Goal: Task Accomplishment & Management: Manage account settings

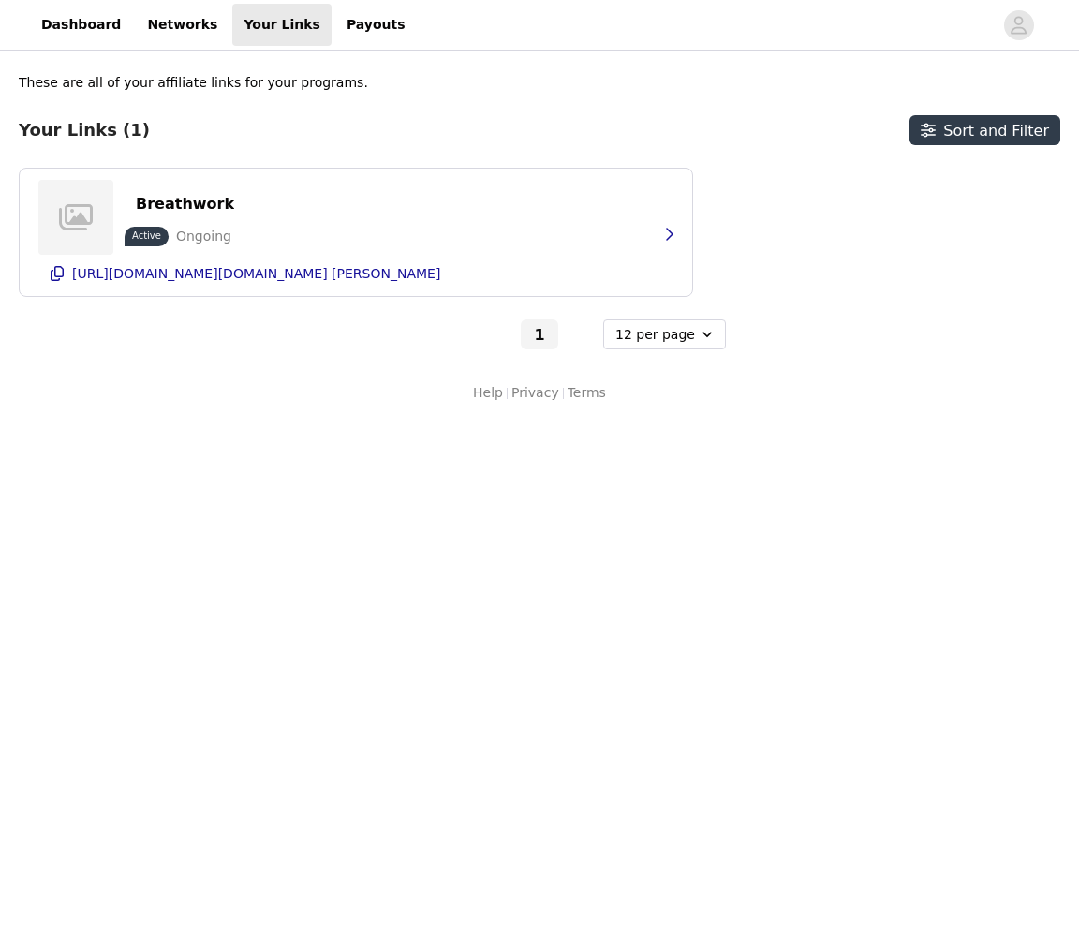
select select "12"
click at [467, 221] on div "Breathwork Active Ongoing [URL][DOMAIN_NAME][DOMAIN_NAME] [PERSON_NAME]" at bounding box center [355, 232] width 635 height 127
click at [672, 233] on icon "button" at bounding box center [668, 234] width 15 height 15
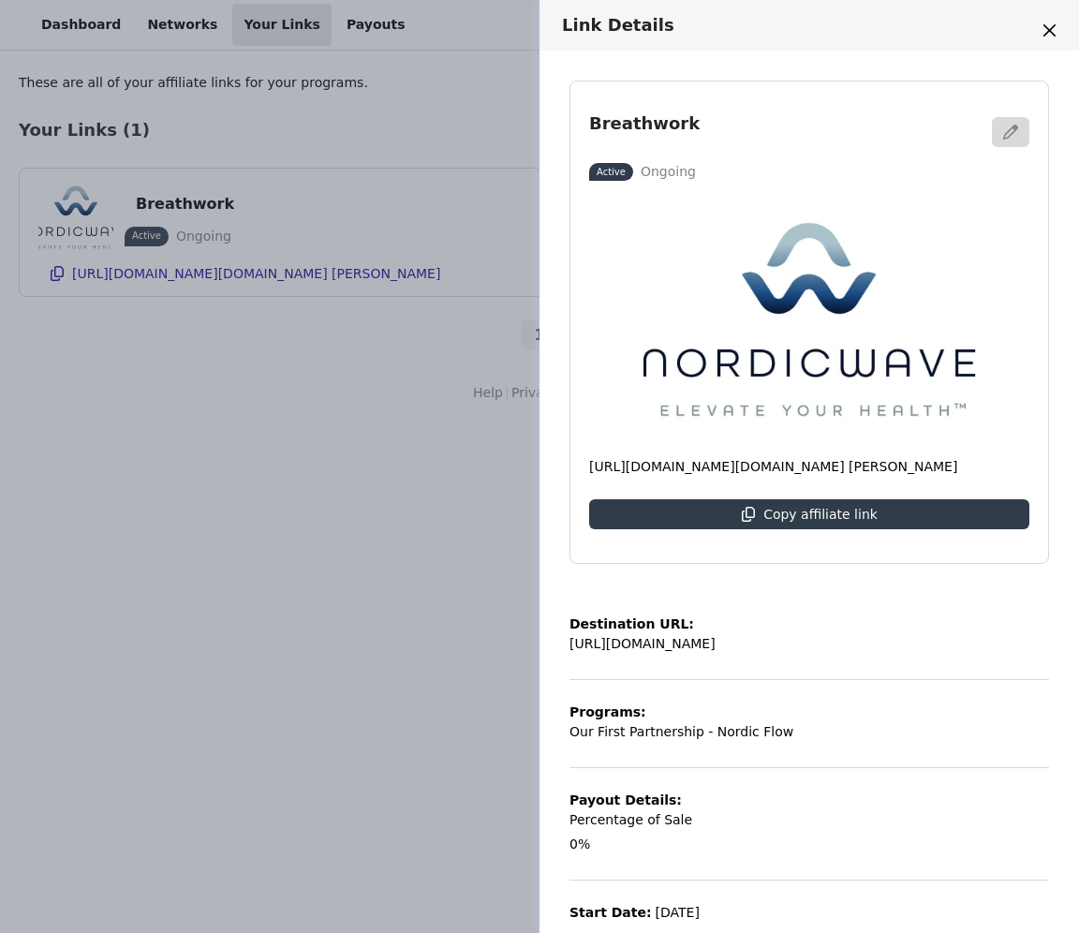
scroll to position [48, 0]
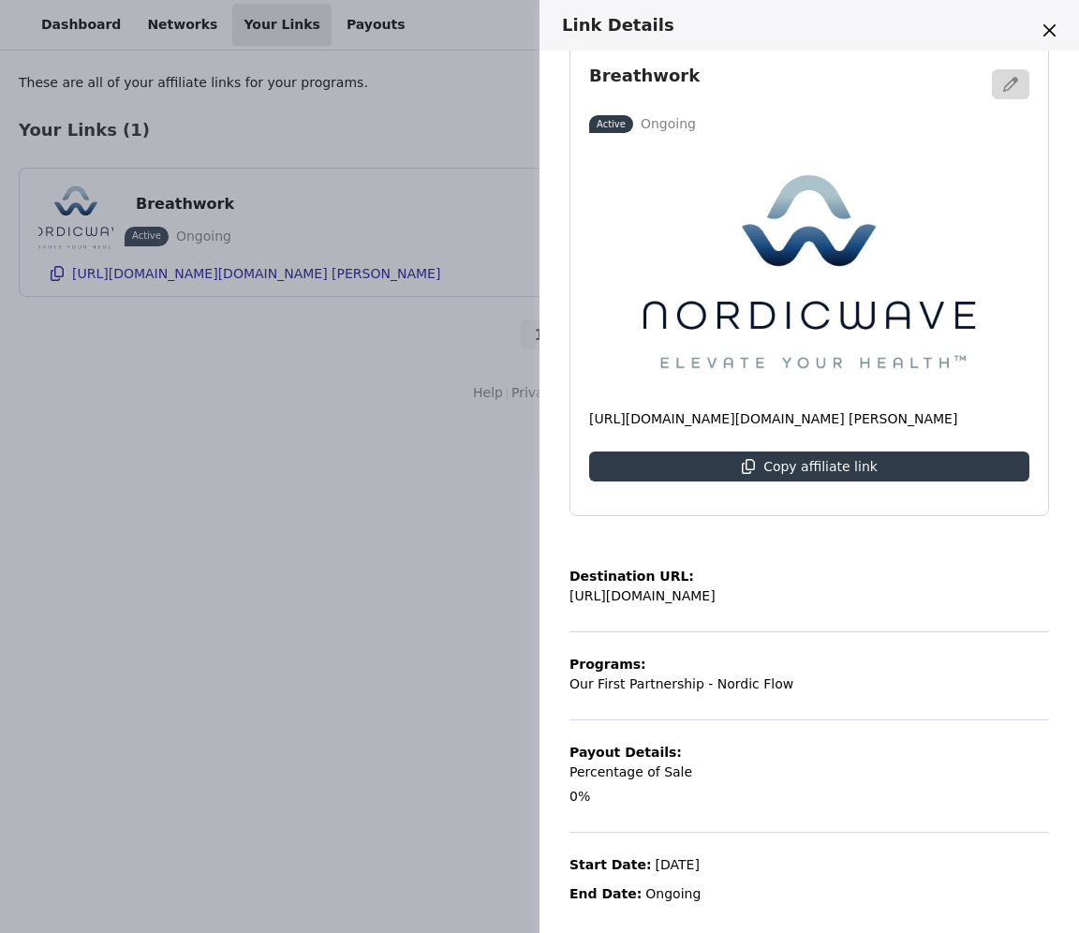
click at [326, 339] on div "Link Details Breathwork Active Ongoing [URL][DOMAIN_NAME][DOMAIN_NAME] [PERSON_…" at bounding box center [539, 466] width 1079 height 933
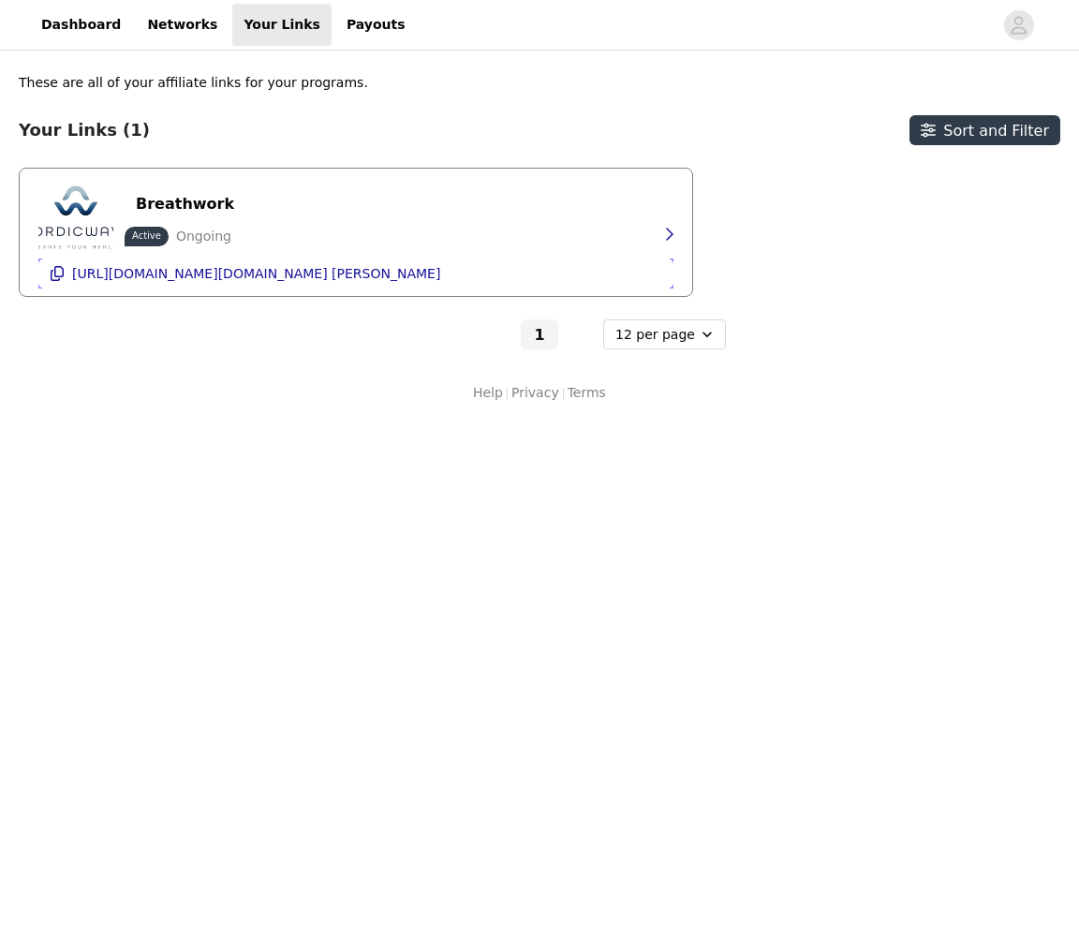
drag, startPoint x: 320, startPoint y: 261, endPoint x: 240, endPoint y: 228, distance: 86.9
click at [319, 261] on div "[URL][DOMAIN_NAME][DOMAIN_NAME] [PERSON_NAME]" at bounding box center [256, 273] width 368 height 30
click at [218, 229] on p "Ongoing" at bounding box center [203, 237] width 55 height 20
drag, startPoint x: 163, startPoint y: 228, endPoint x: 155, endPoint y: 200, distance: 29.1
click at [162, 228] on span "Active" at bounding box center [147, 237] width 44 height 20
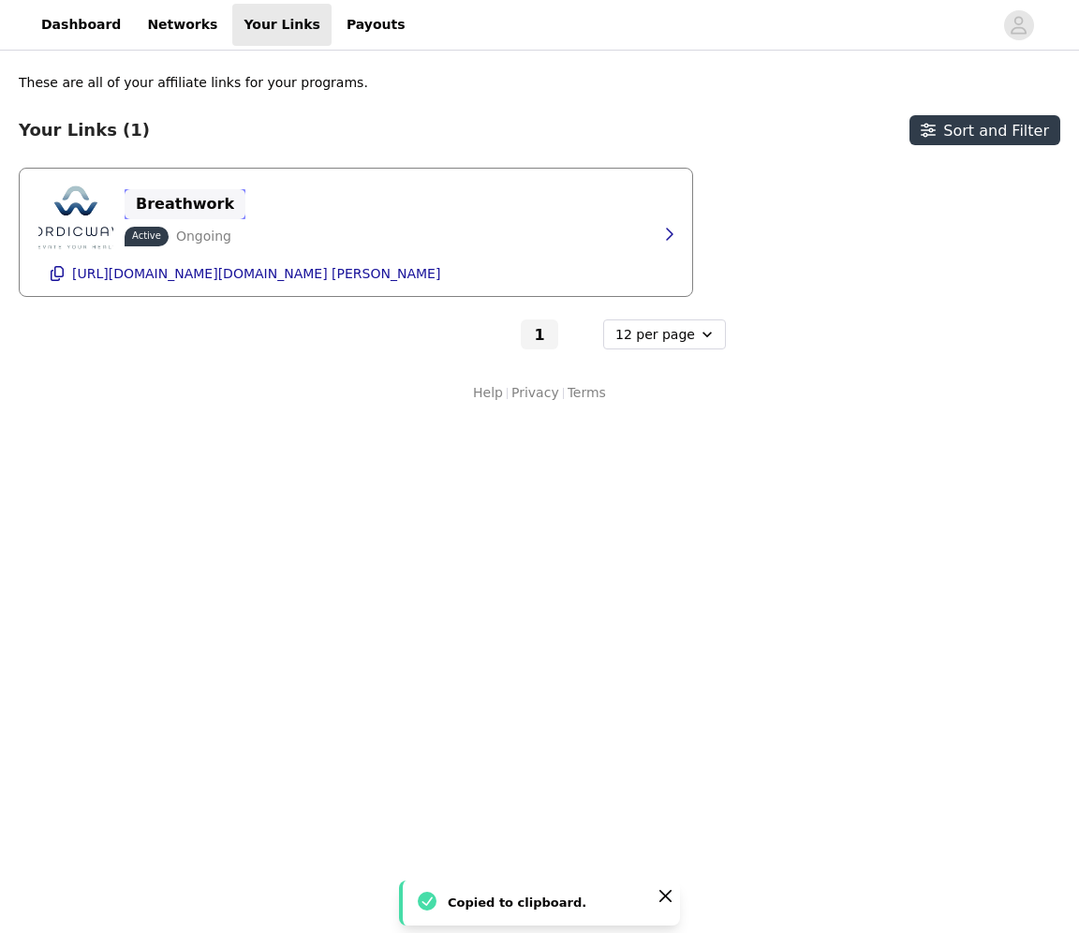
click at [158, 199] on p "Breathwork" at bounding box center [185, 204] width 98 height 18
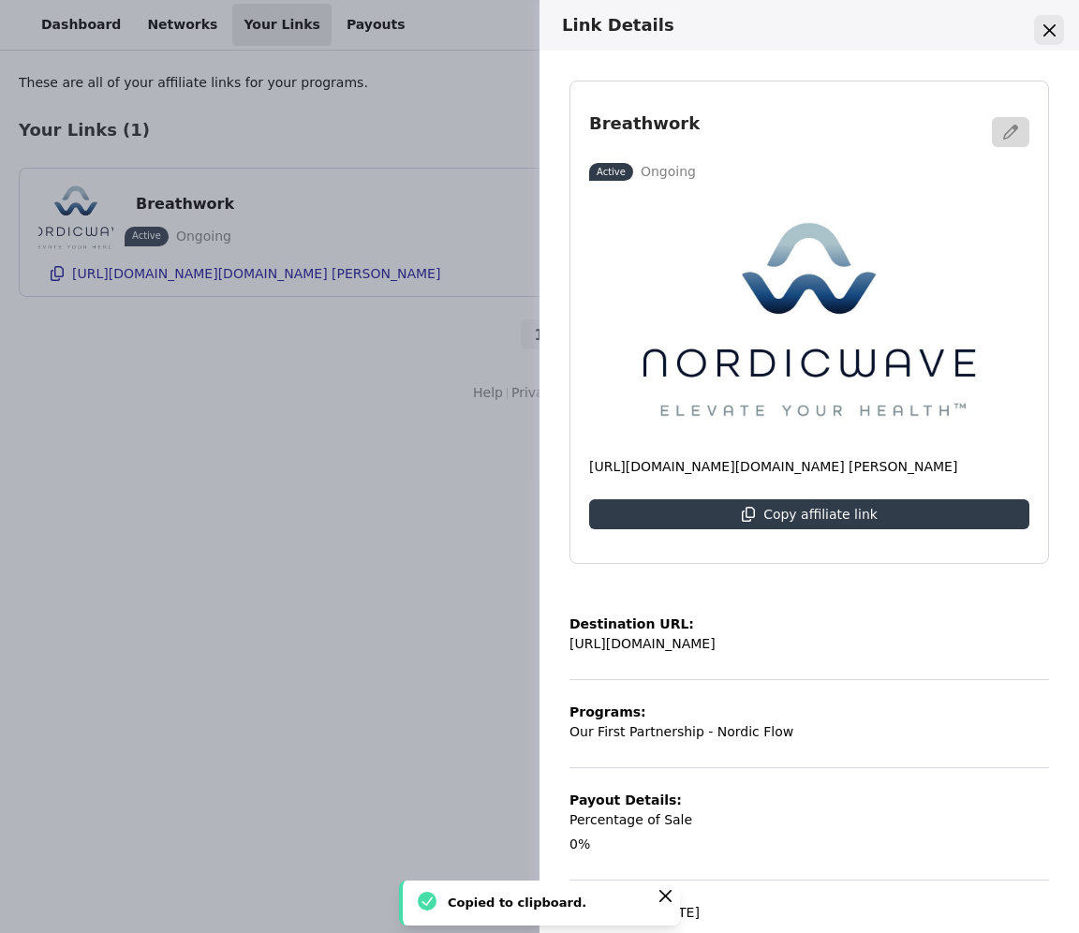
drag, startPoint x: 1054, startPoint y: 33, endPoint x: 991, endPoint y: 43, distance: 64.5
click at [1054, 33] on button "Close" at bounding box center [1049, 30] width 30 height 30
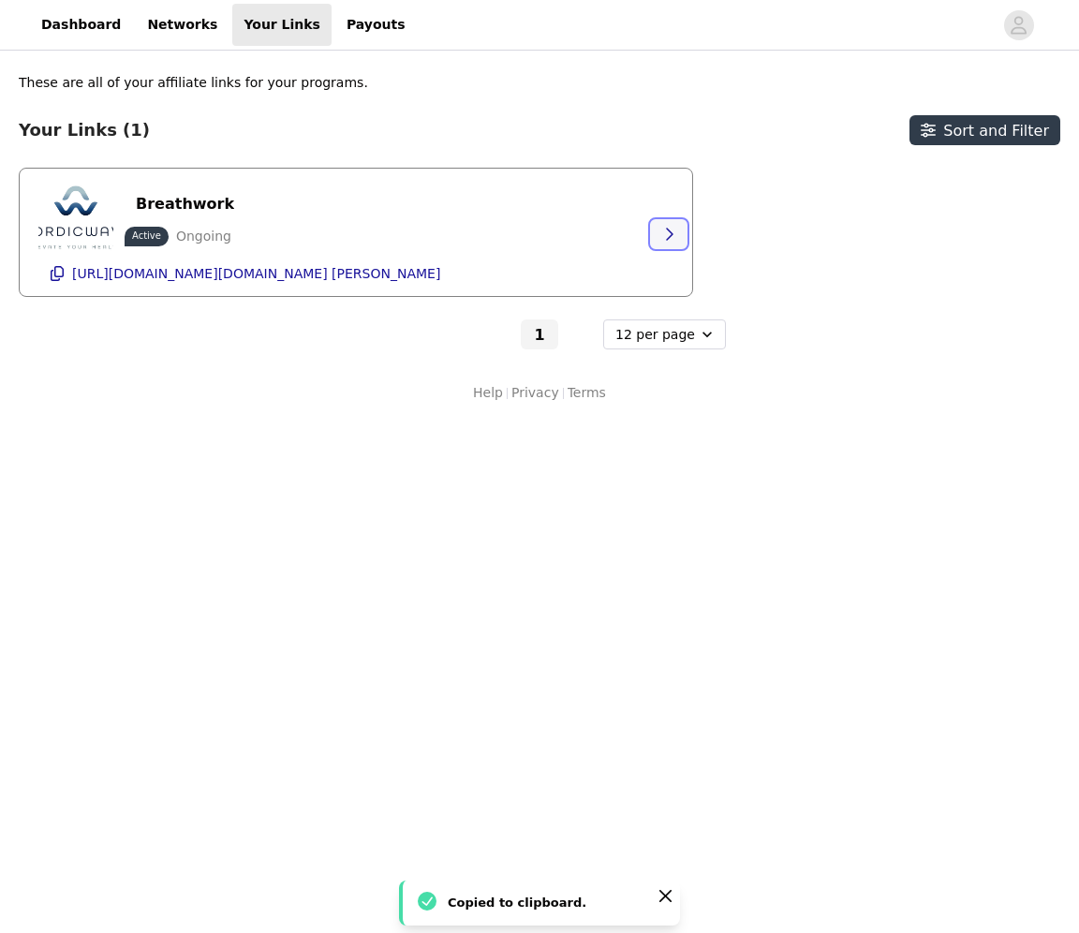
click at [664, 229] on icon "button" at bounding box center [668, 234] width 15 height 15
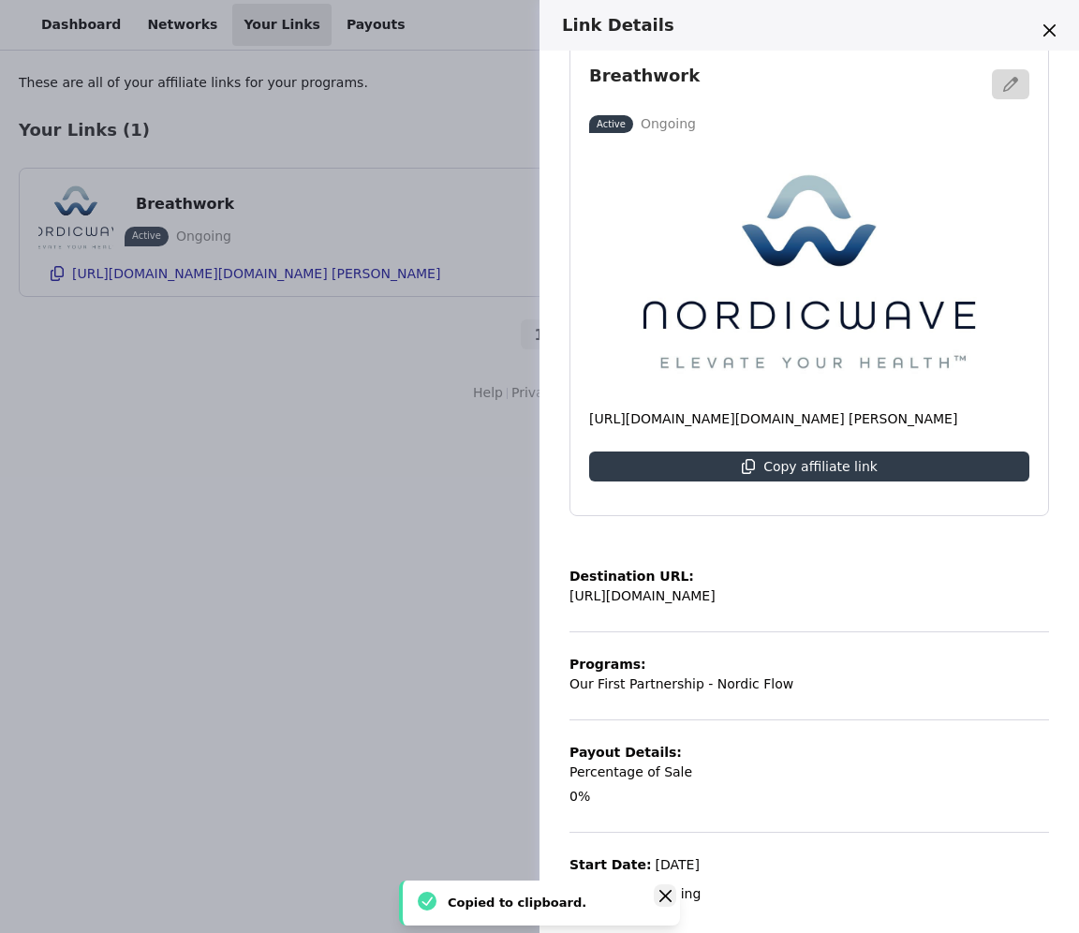
click at [661, 892] on icon "Close" at bounding box center [664, 895] width 12 height 12
click at [331, 206] on div "Link Details Breathwork Active Ongoing [URL][DOMAIN_NAME][DOMAIN_NAME] [PERSON_…" at bounding box center [539, 466] width 1079 height 933
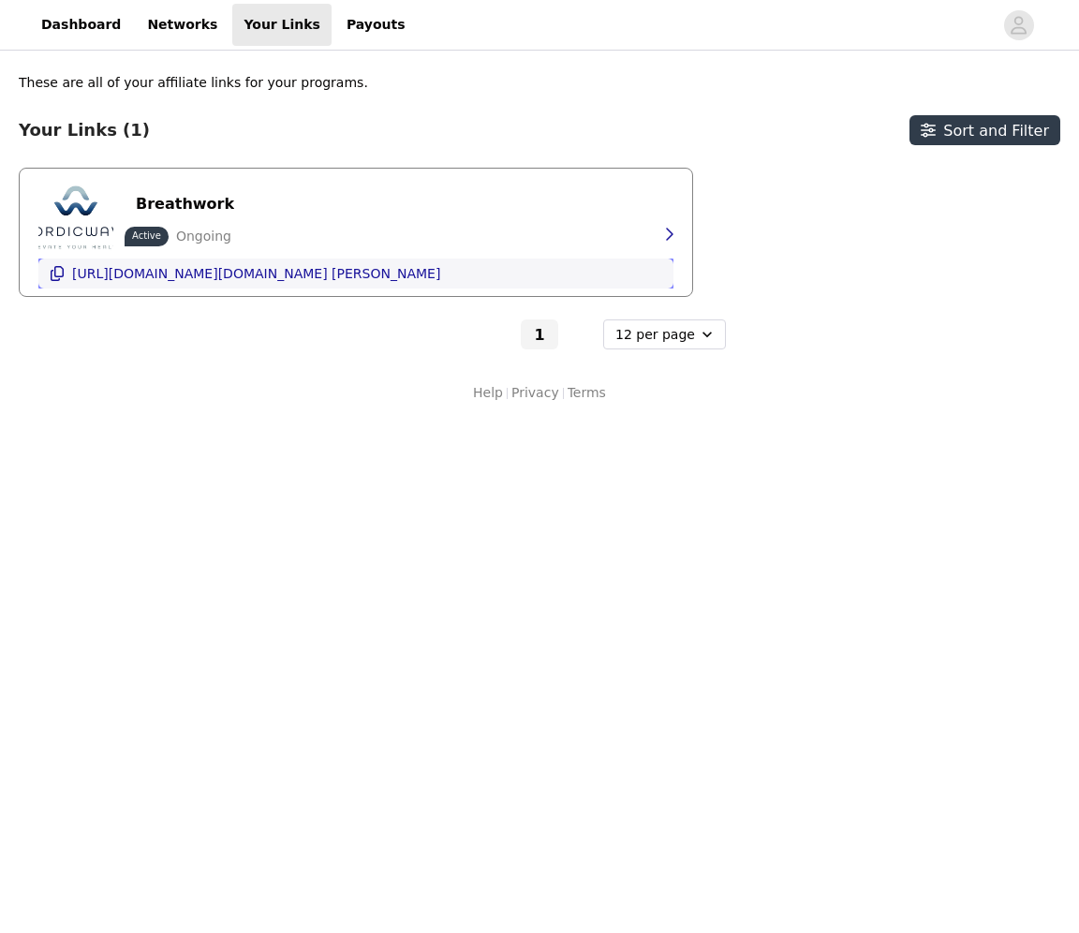
drag, startPoint x: 284, startPoint y: 265, endPoint x: 259, endPoint y: 261, distance: 24.6
click at [284, 266] on p "[URL][DOMAIN_NAME][DOMAIN_NAME] [PERSON_NAME]" at bounding box center [256, 273] width 368 height 15
click at [164, 232] on span "Active" at bounding box center [147, 237] width 44 height 20
click at [97, 227] on img at bounding box center [75, 217] width 75 height 75
click at [180, 189] on button "Breathwork" at bounding box center [185, 204] width 121 height 30
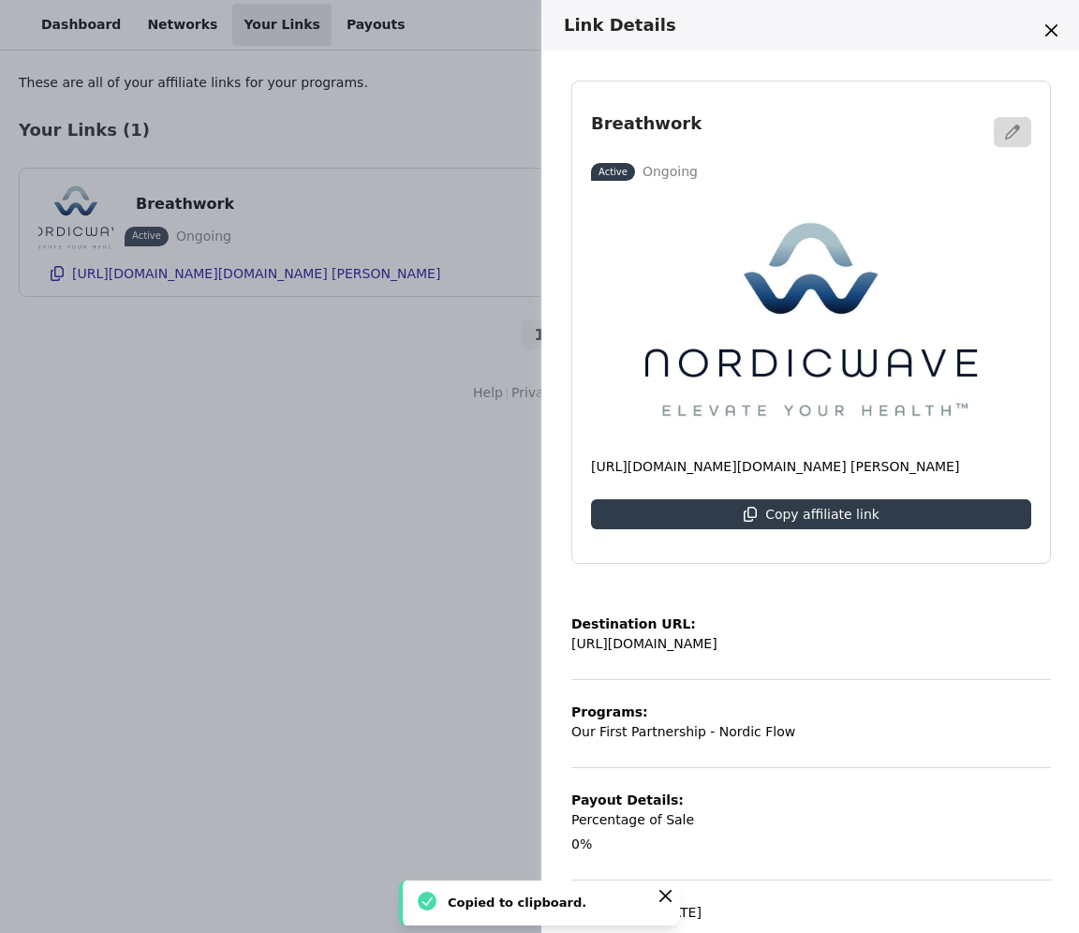
drag, startPoint x: 352, startPoint y: 43, endPoint x: 268, endPoint y: 37, distance: 84.5
click at [352, 43] on div "Link Details Breathwork Active Ongoing [URL][DOMAIN_NAME][DOMAIN_NAME] [PERSON_…" at bounding box center [539, 466] width 1079 height 933
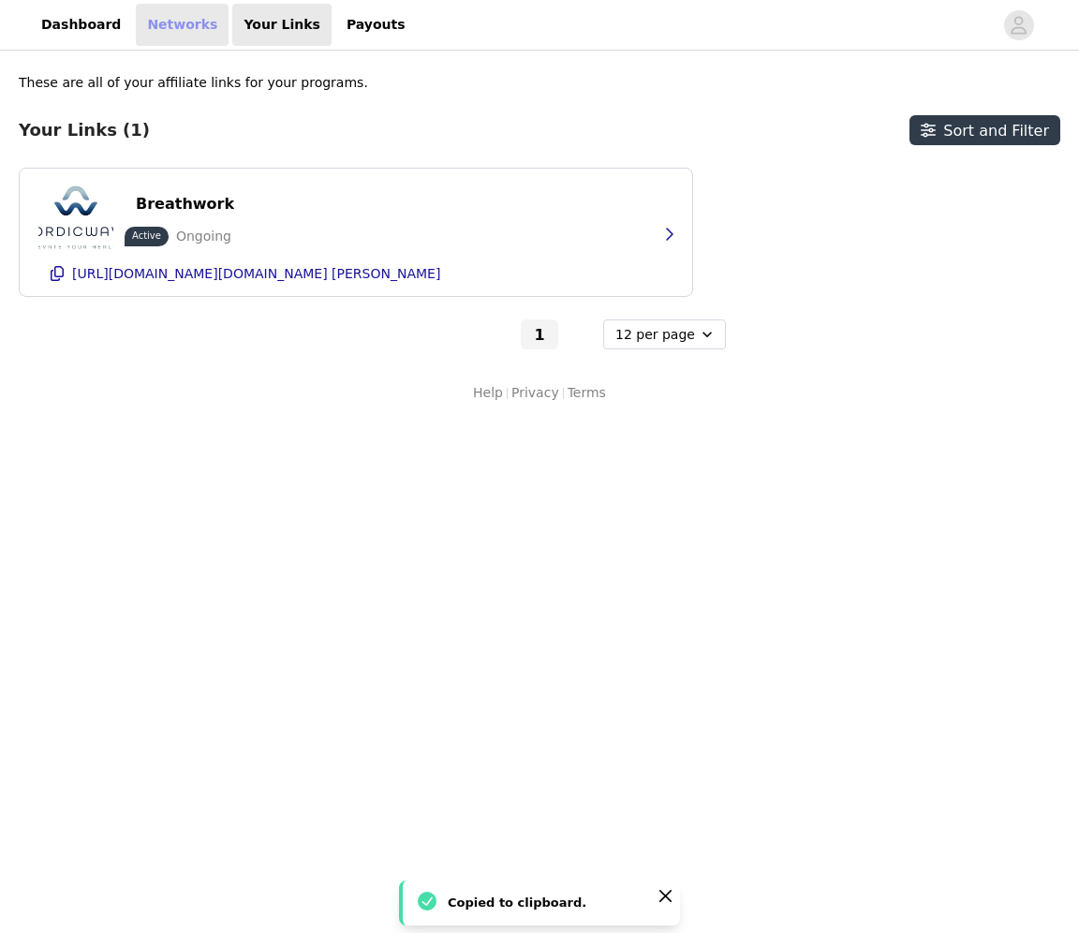
click at [173, 22] on link "Networks" at bounding box center [182, 25] width 93 height 42
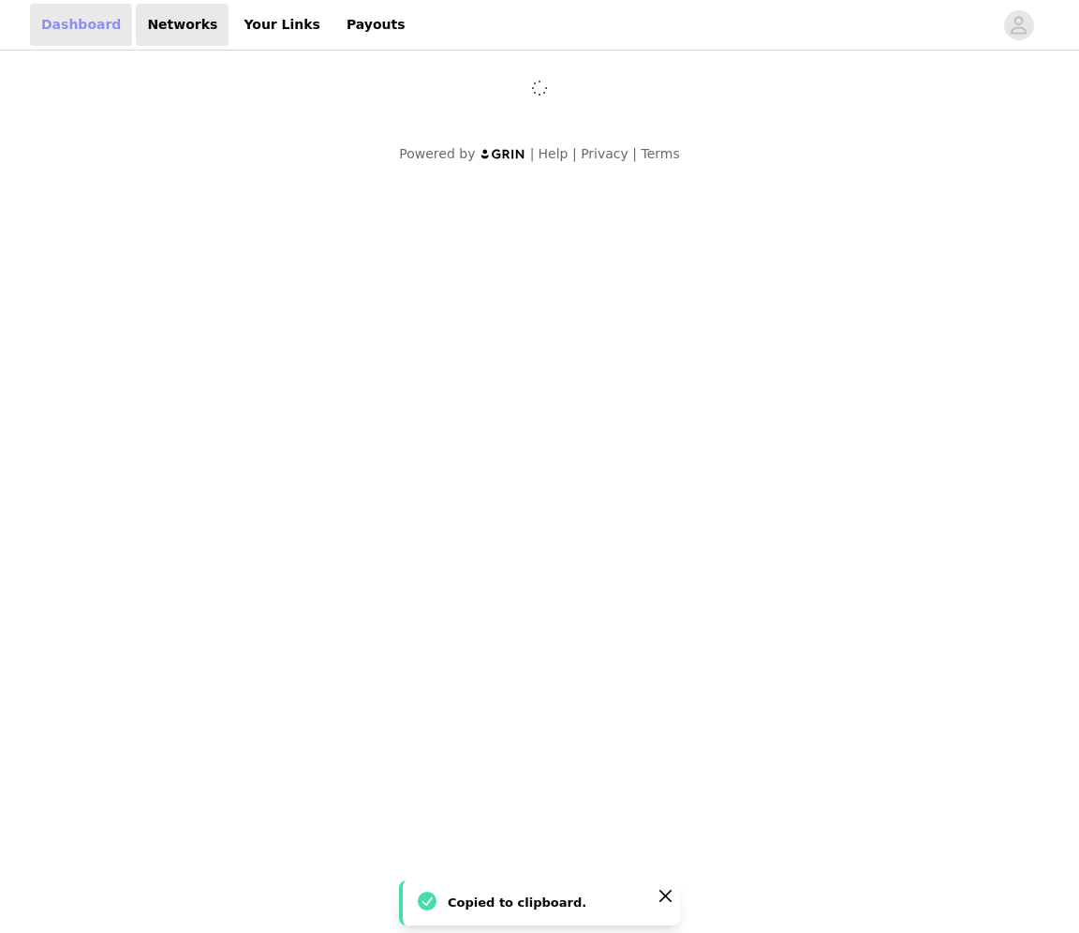
click at [94, 29] on link "Dashboard" at bounding box center [81, 25] width 102 height 42
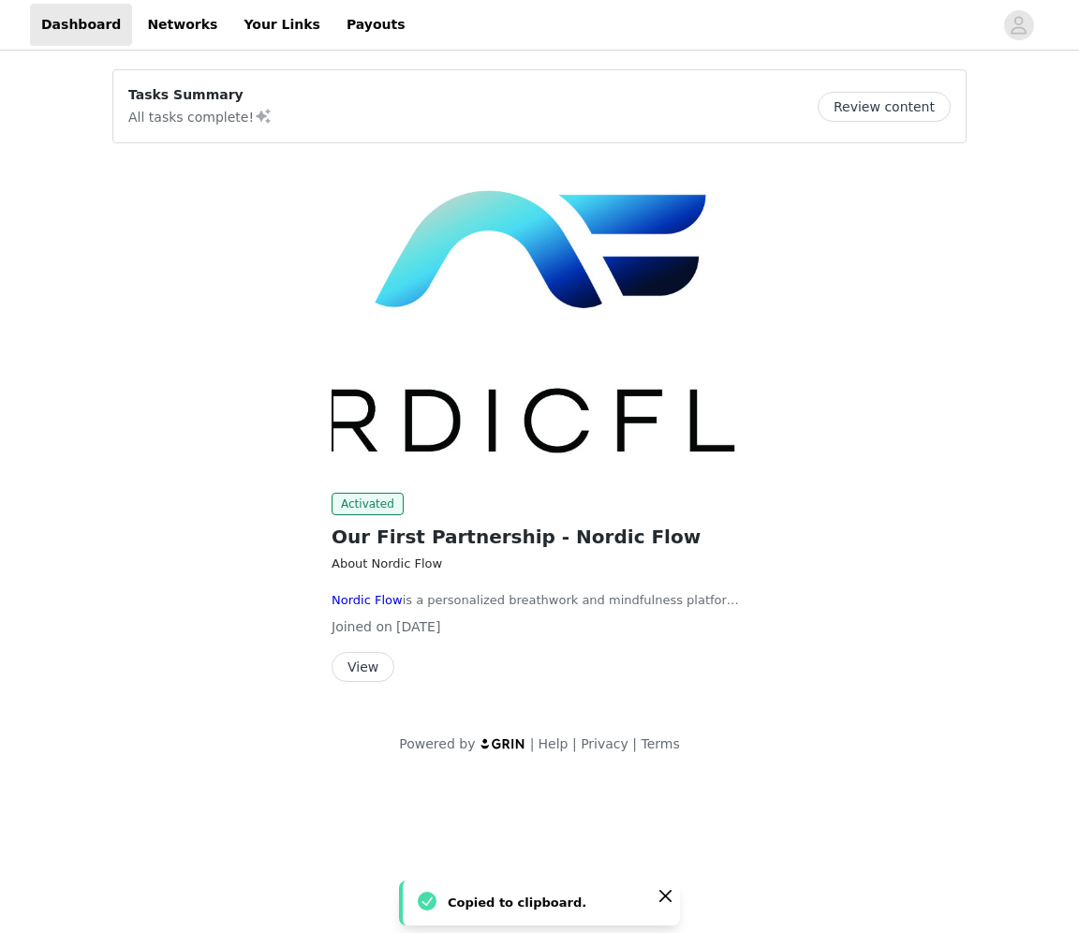
click at [537, 517] on div "Activated Our First Partnership - Nordic Flow About Nordic Flow Nordic Flow is …" at bounding box center [540, 587] width 416 height 189
click at [370, 664] on button "View" at bounding box center [363, 667] width 63 height 30
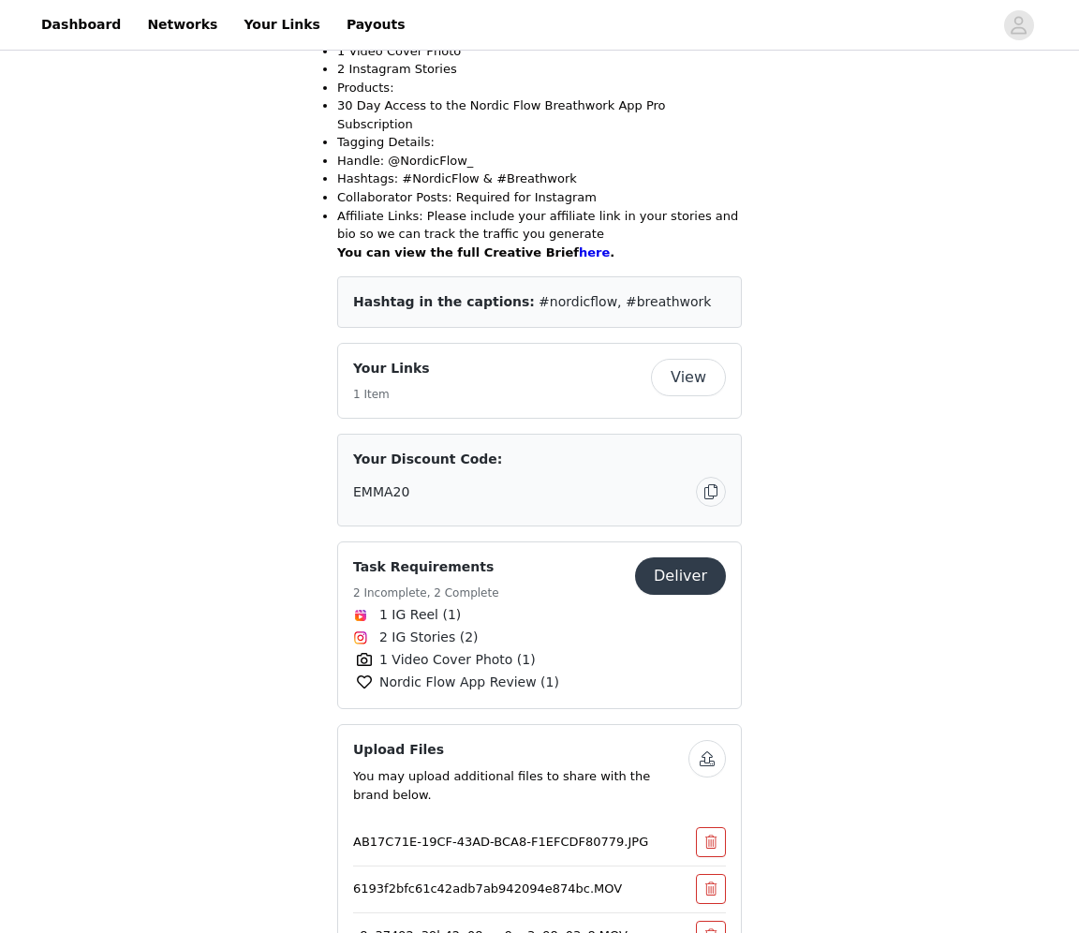
scroll to position [636, 0]
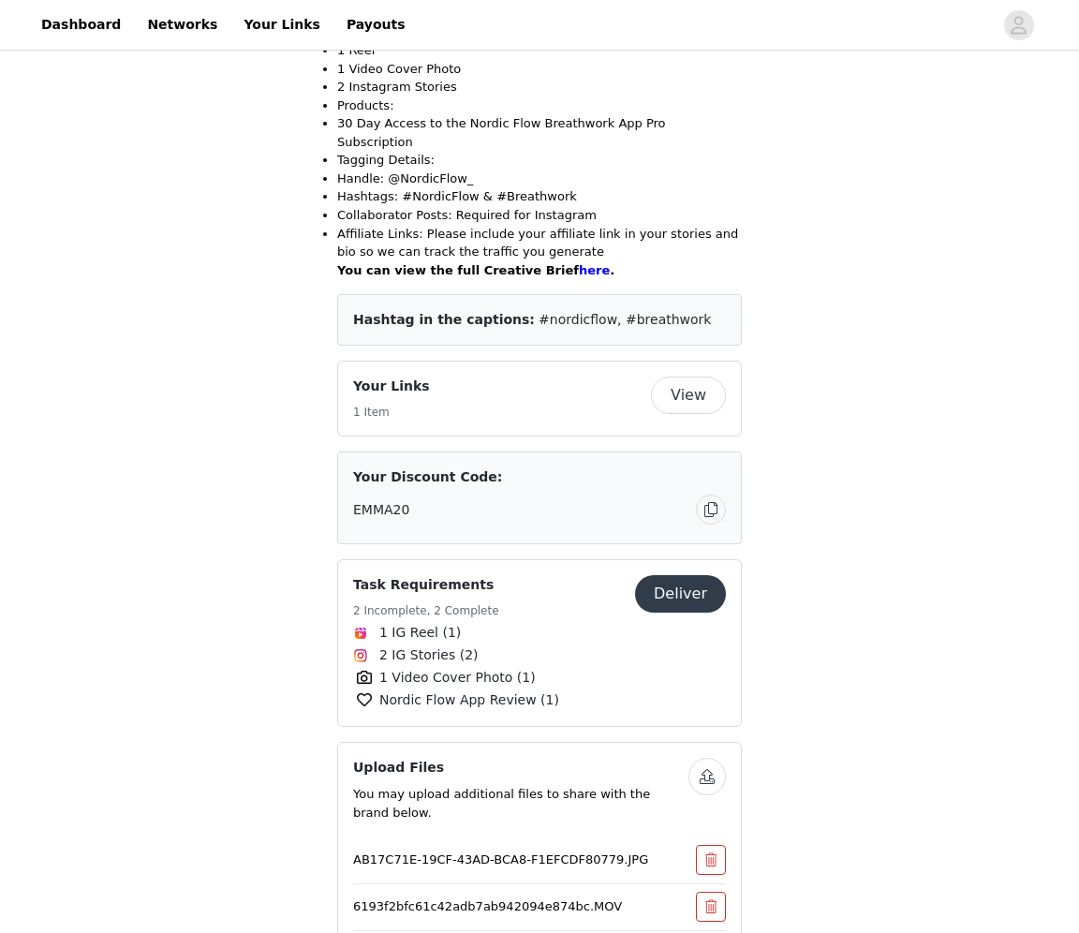
click at [518, 376] on div "Your Links 1 Item" at bounding box center [502, 398] width 298 height 44
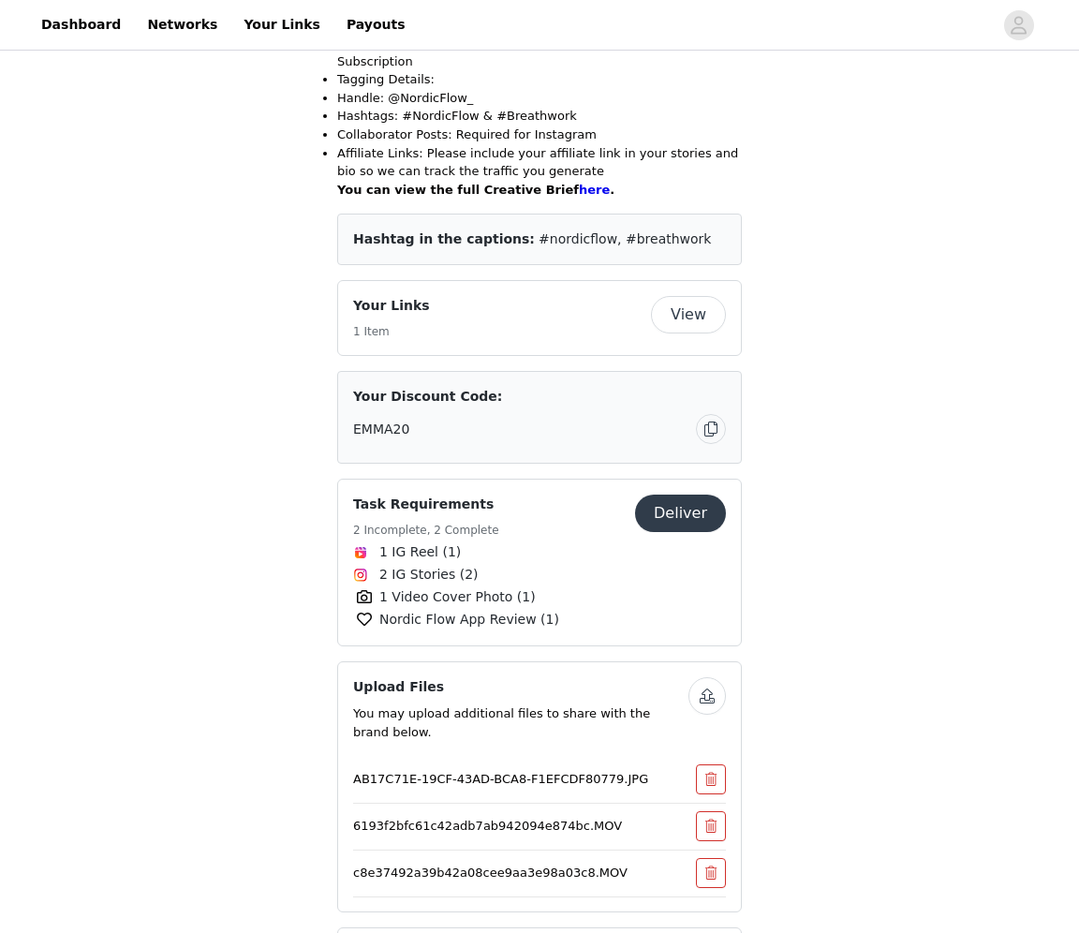
scroll to position [749, 0]
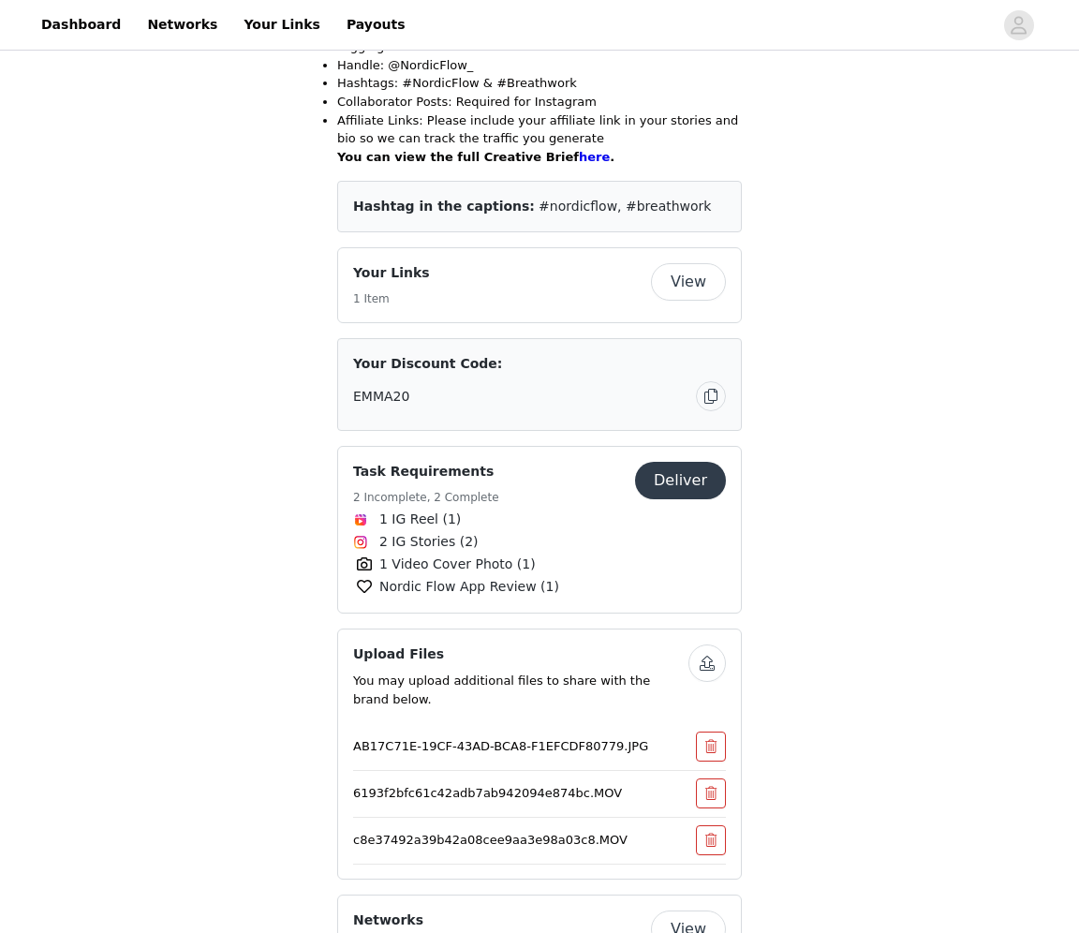
click at [694, 462] on button "Deliver" at bounding box center [680, 480] width 91 height 37
